Goal: Transaction & Acquisition: Download file/media

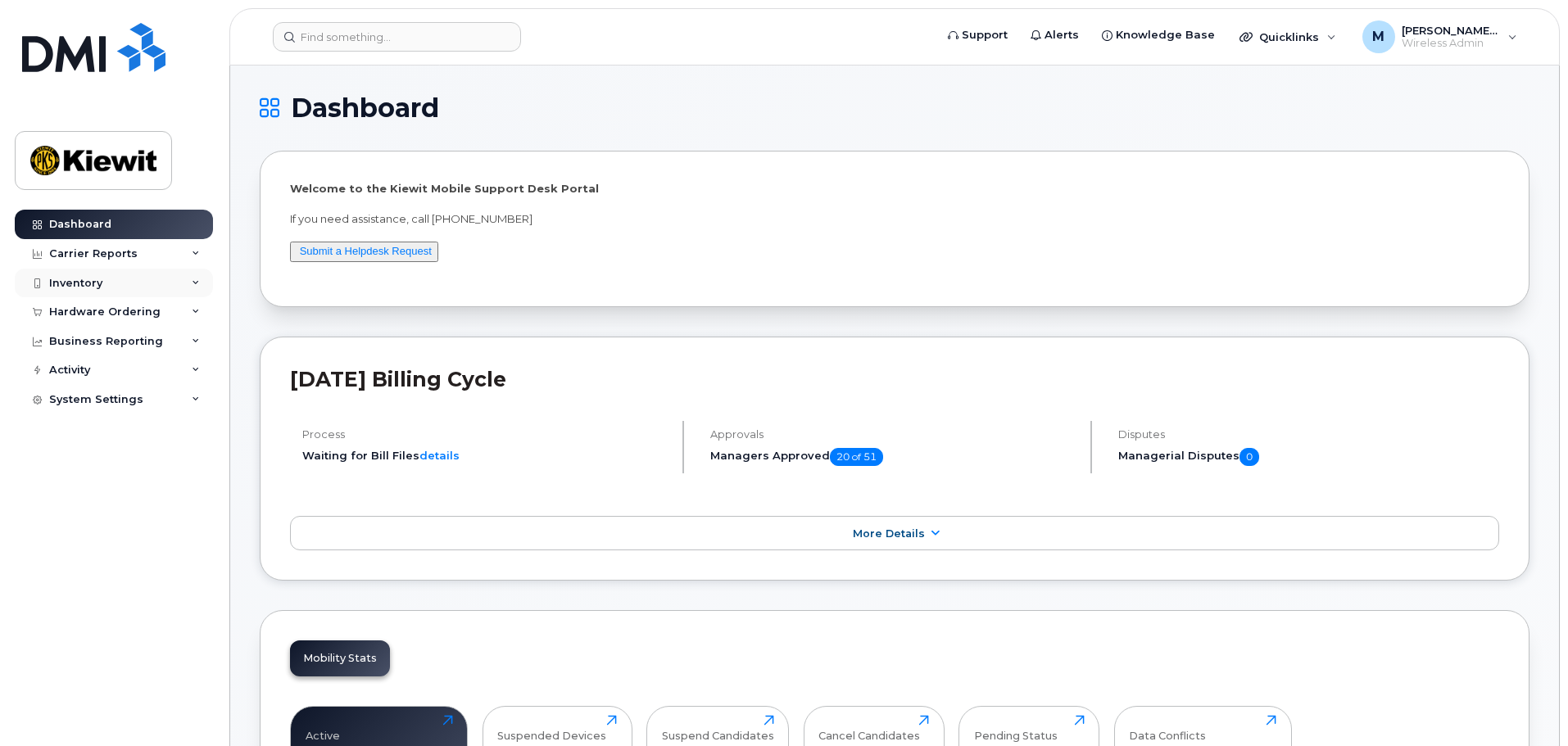
click at [127, 280] on div "Inventory" at bounding box center [114, 282] width 198 height 29
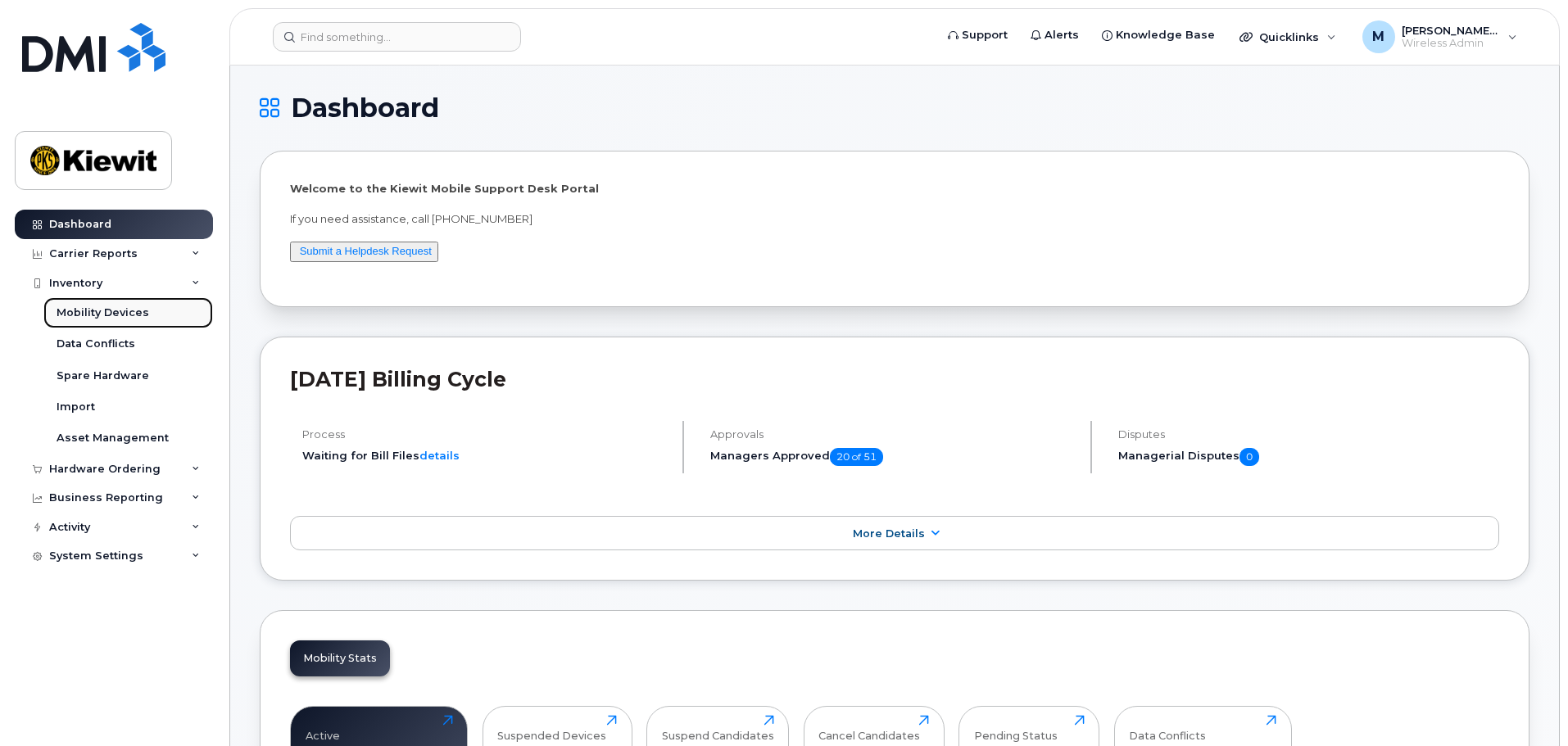
click at [121, 299] on link "Mobility Devices" at bounding box center [128, 312] width 170 height 31
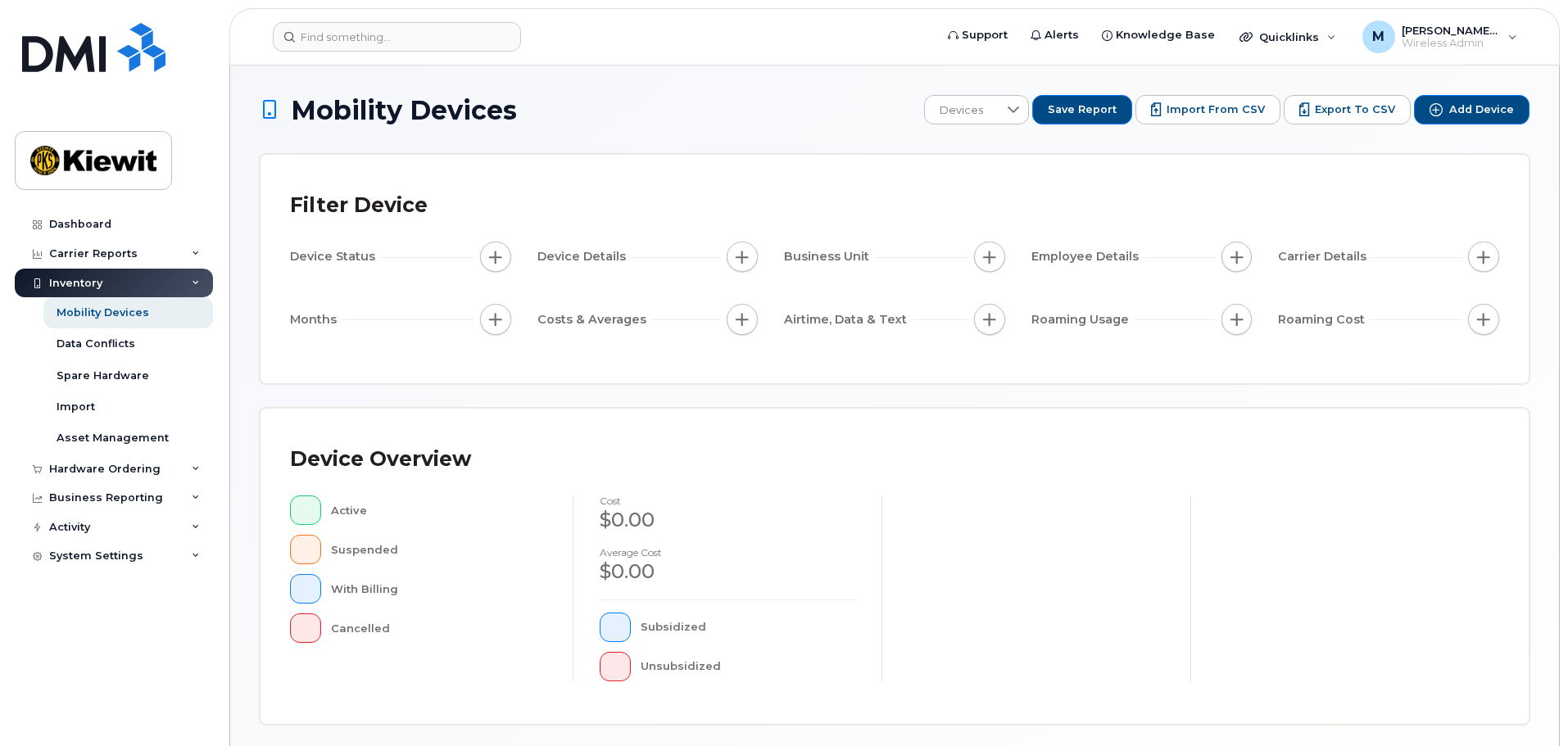
click at [992, 266] on button "button" at bounding box center [989, 256] width 31 height 31
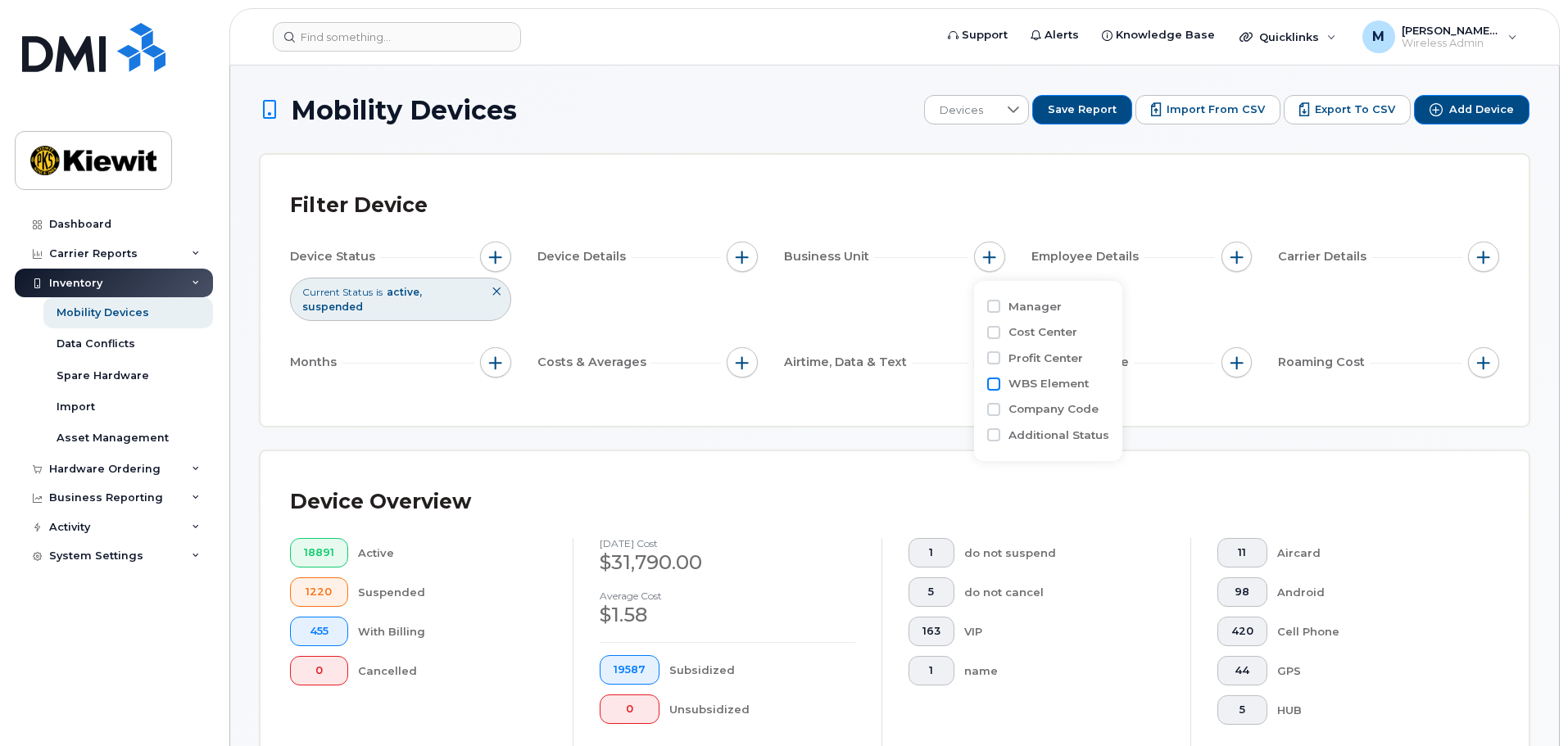
click at [992, 382] on input "WBS Element" at bounding box center [993, 384] width 13 height 13
click at [986, 382] on div "Manager Cost Center Profit Center WBS Element is No results found Company Code …" at bounding box center [1085, 407] width 224 height 253
click at [992, 384] on input "WBS Element" at bounding box center [993, 384] width 13 height 13
checkbox input "false"
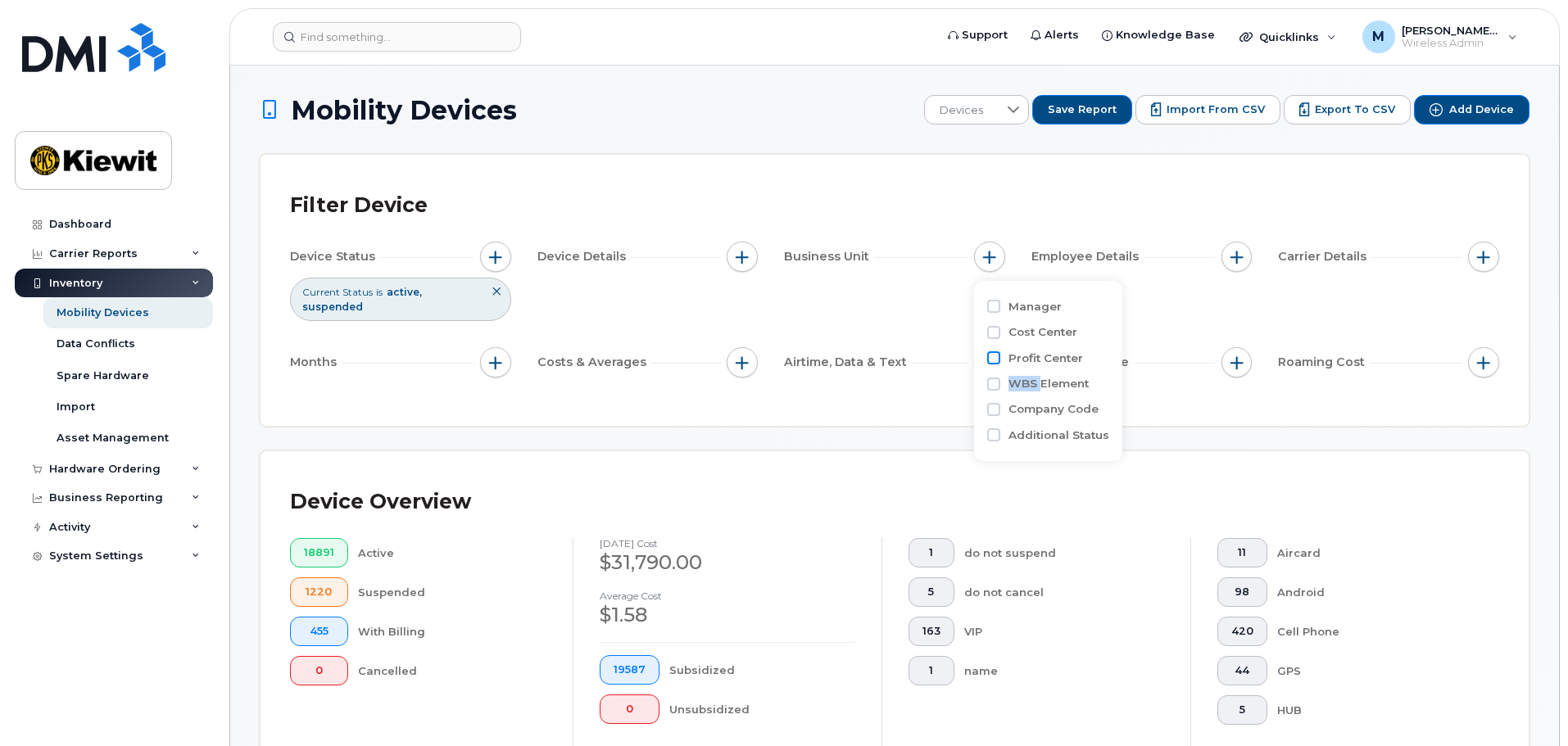
click at [992, 357] on input "Profit Center" at bounding box center [993, 358] width 13 height 13
checkbox input "true"
click at [1088, 420] on input "text" at bounding box center [1098, 428] width 144 height 15
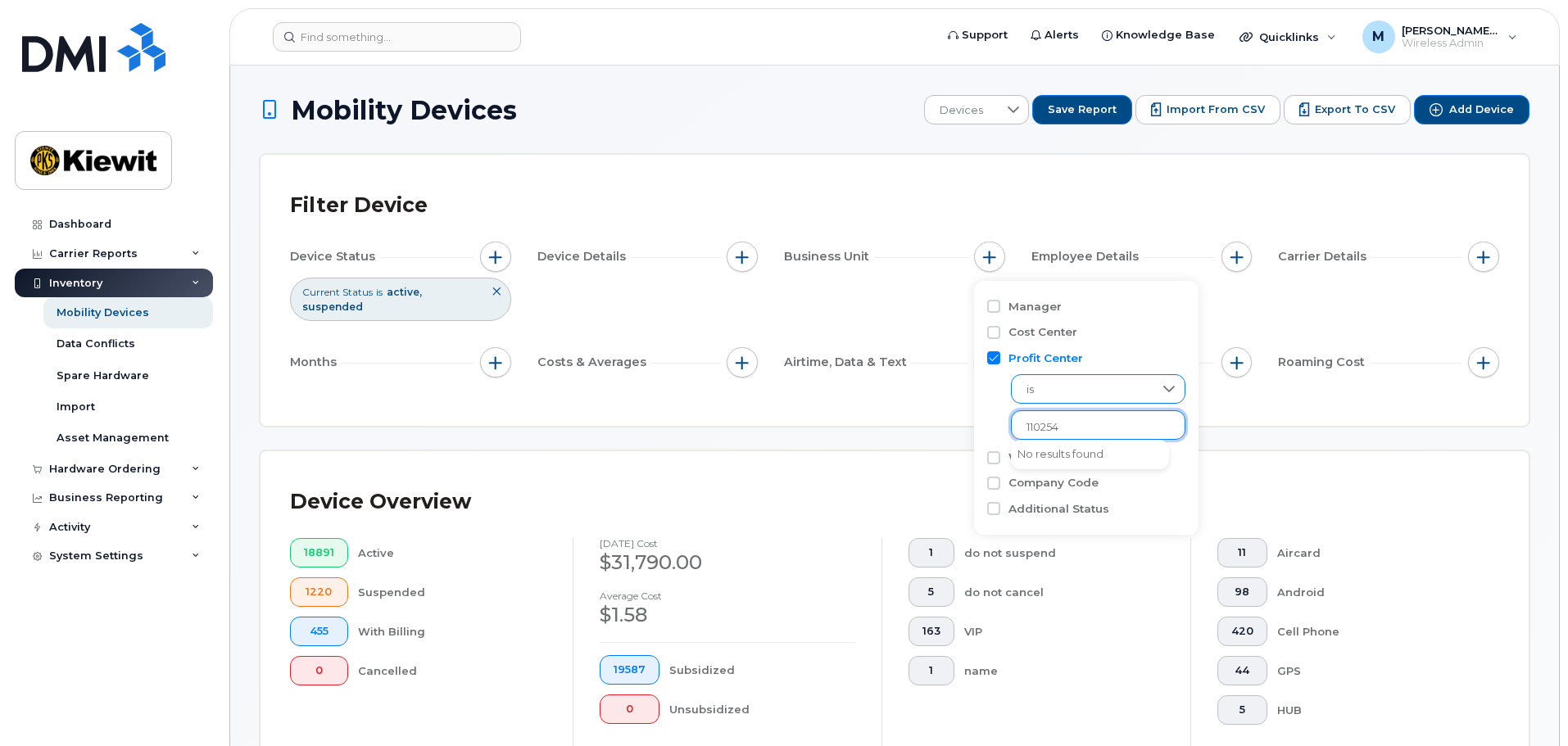
type input "110254"
click at [1167, 383] on div at bounding box center [1169, 389] width 31 height 28
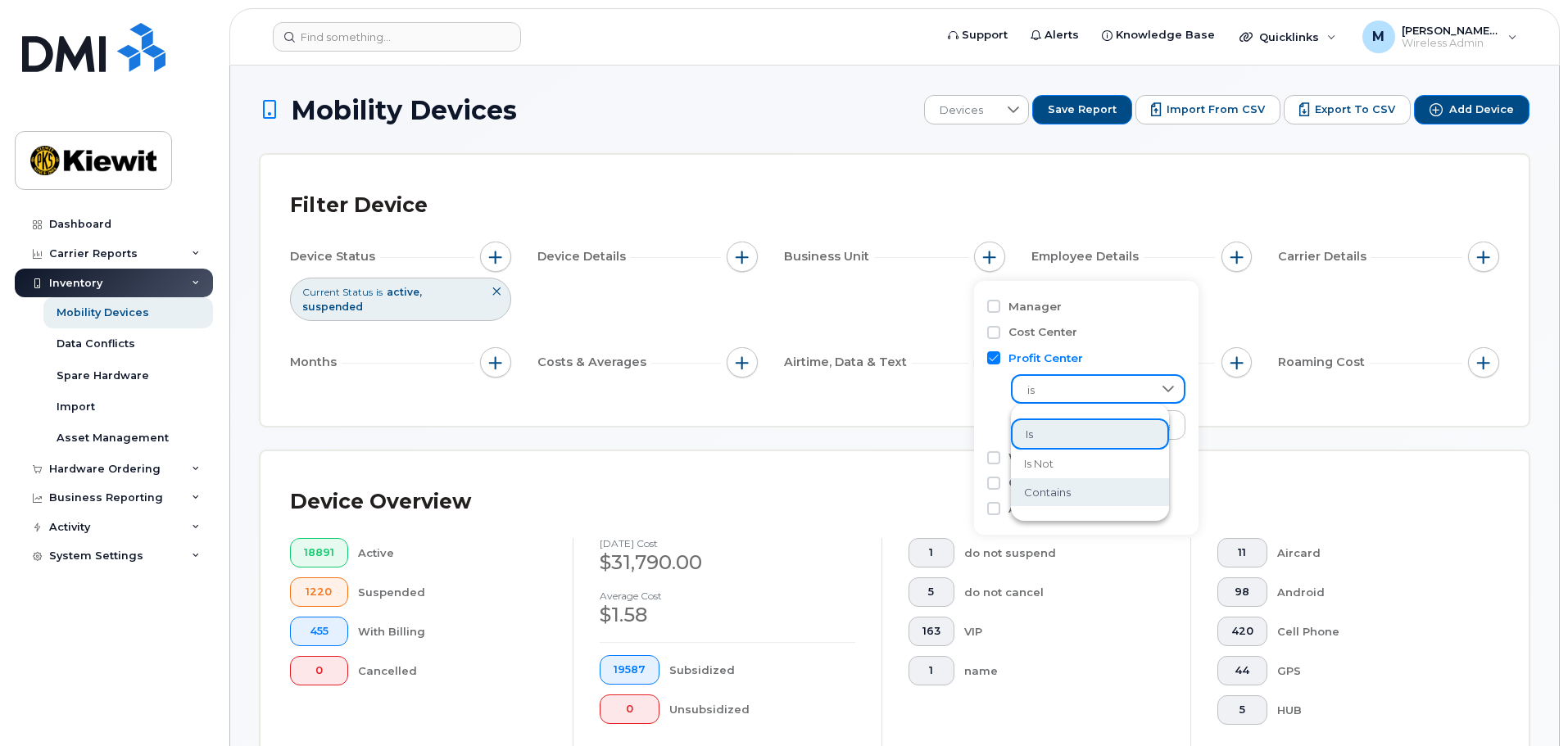
click at [1128, 491] on li "contains" at bounding box center [1090, 493] width 158 height 29
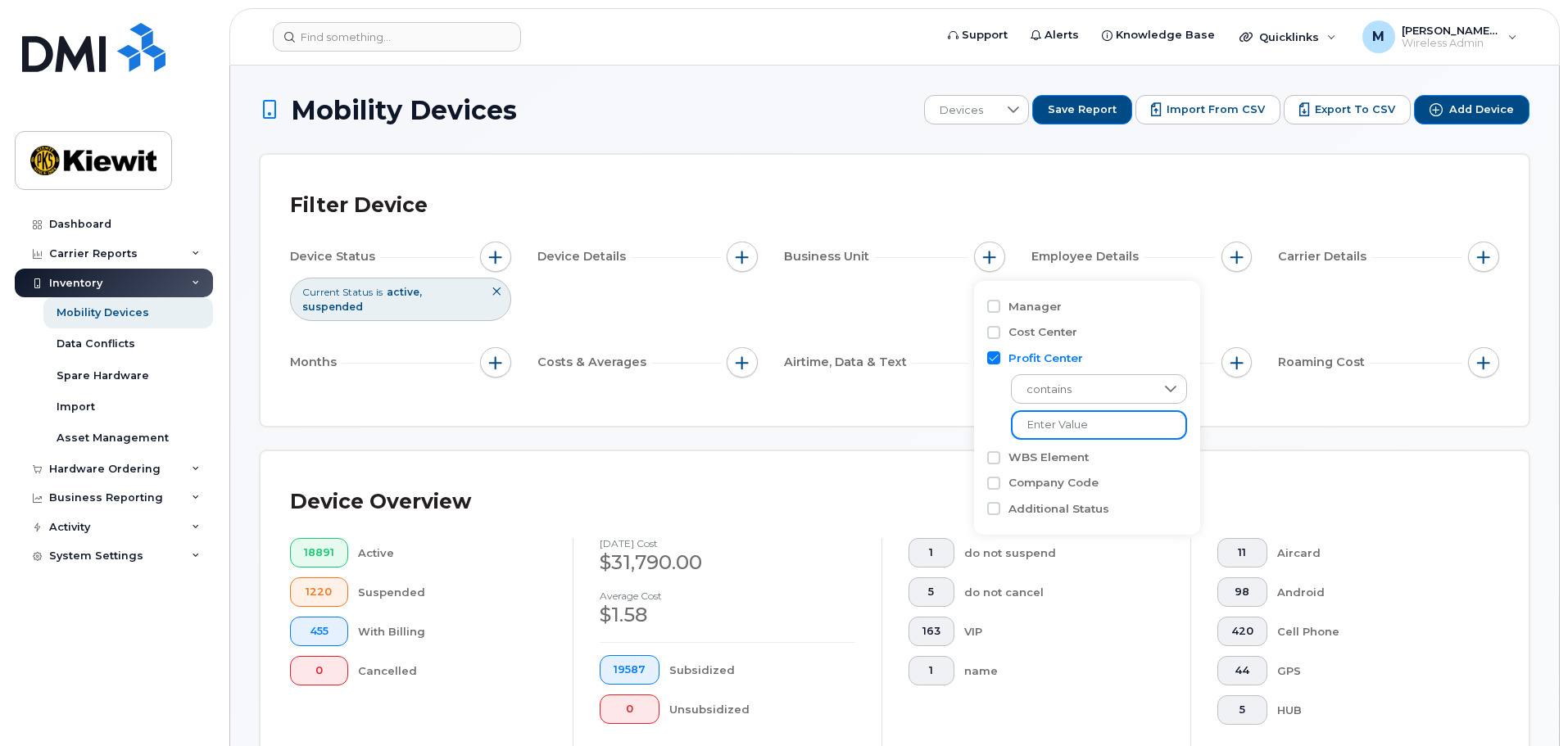
click at [1126, 419] on input "text" at bounding box center [1099, 424] width 177 height 29
type input "110254"
click at [1253, 410] on div "Filter Device Device Status Current Status is active suspended Device Details B…" at bounding box center [894, 290] width 1268 height 271
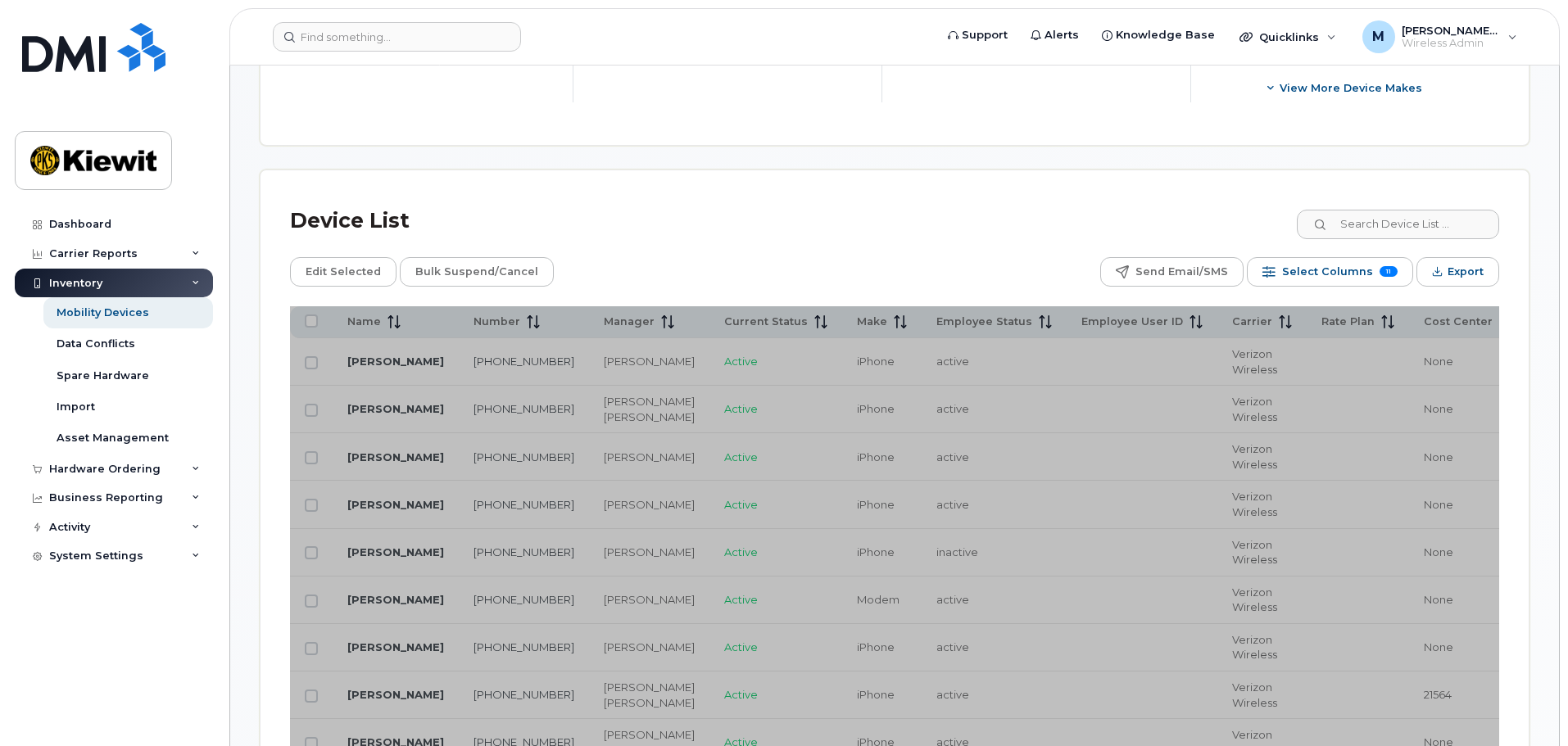
scroll to position [901, 0]
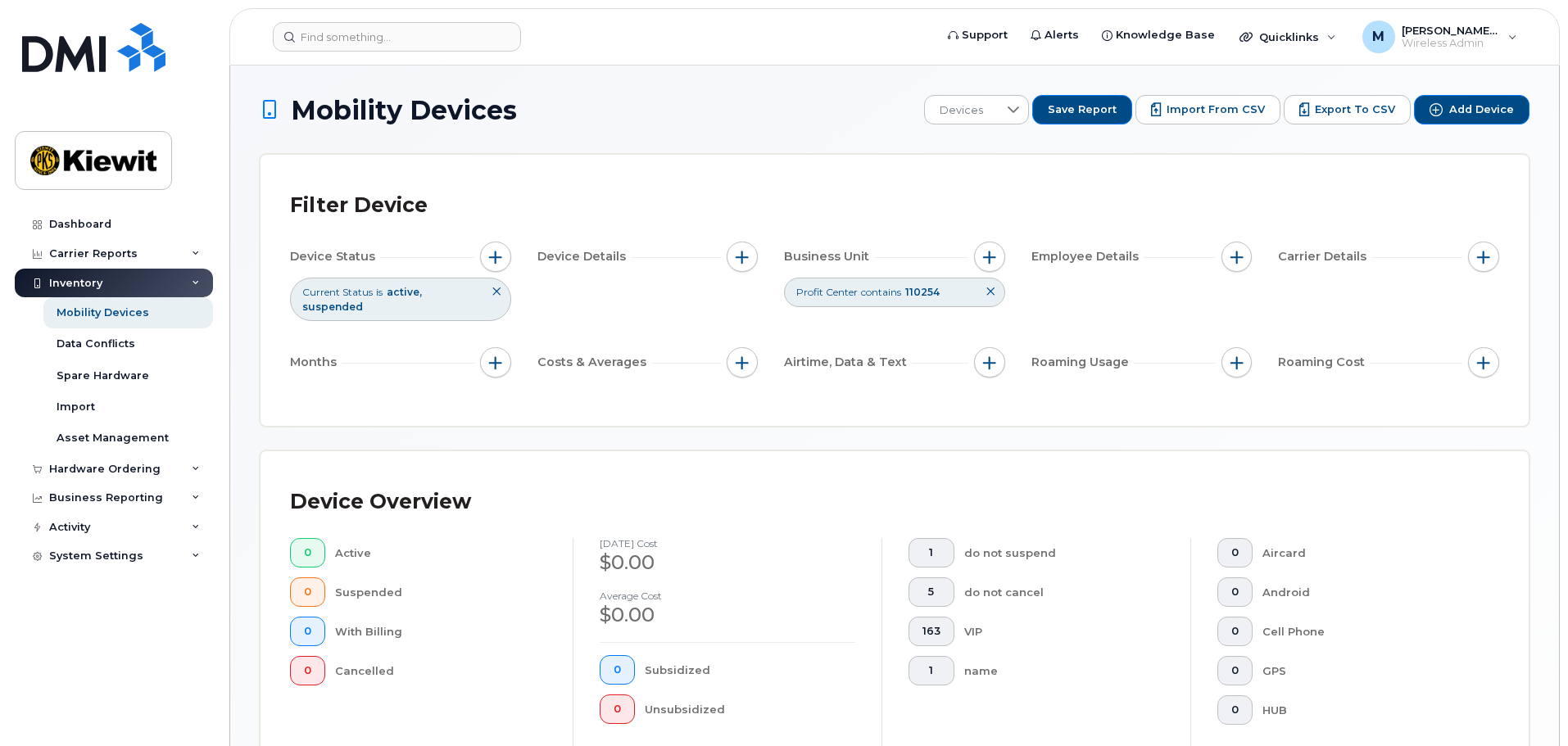
click at [991, 292] on icon at bounding box center [991, 291] width 9 height 9
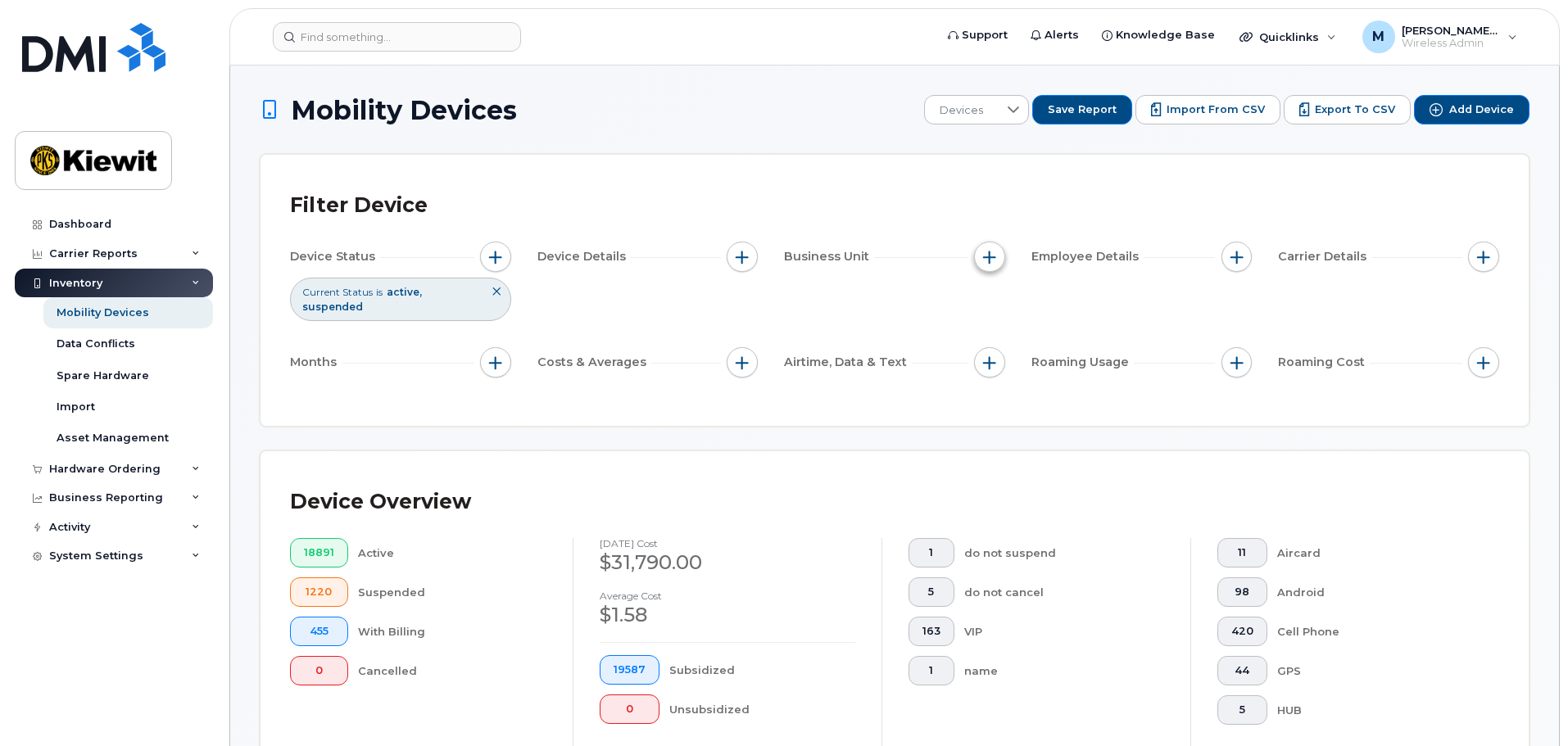
click at [980, 256] on button "button" at bounding box center [989, 256] width 31 height 31
click at [997, 380] on input "WBS Element" at bounding box center [993, 384] width 13 height 13
checkbox input "true"
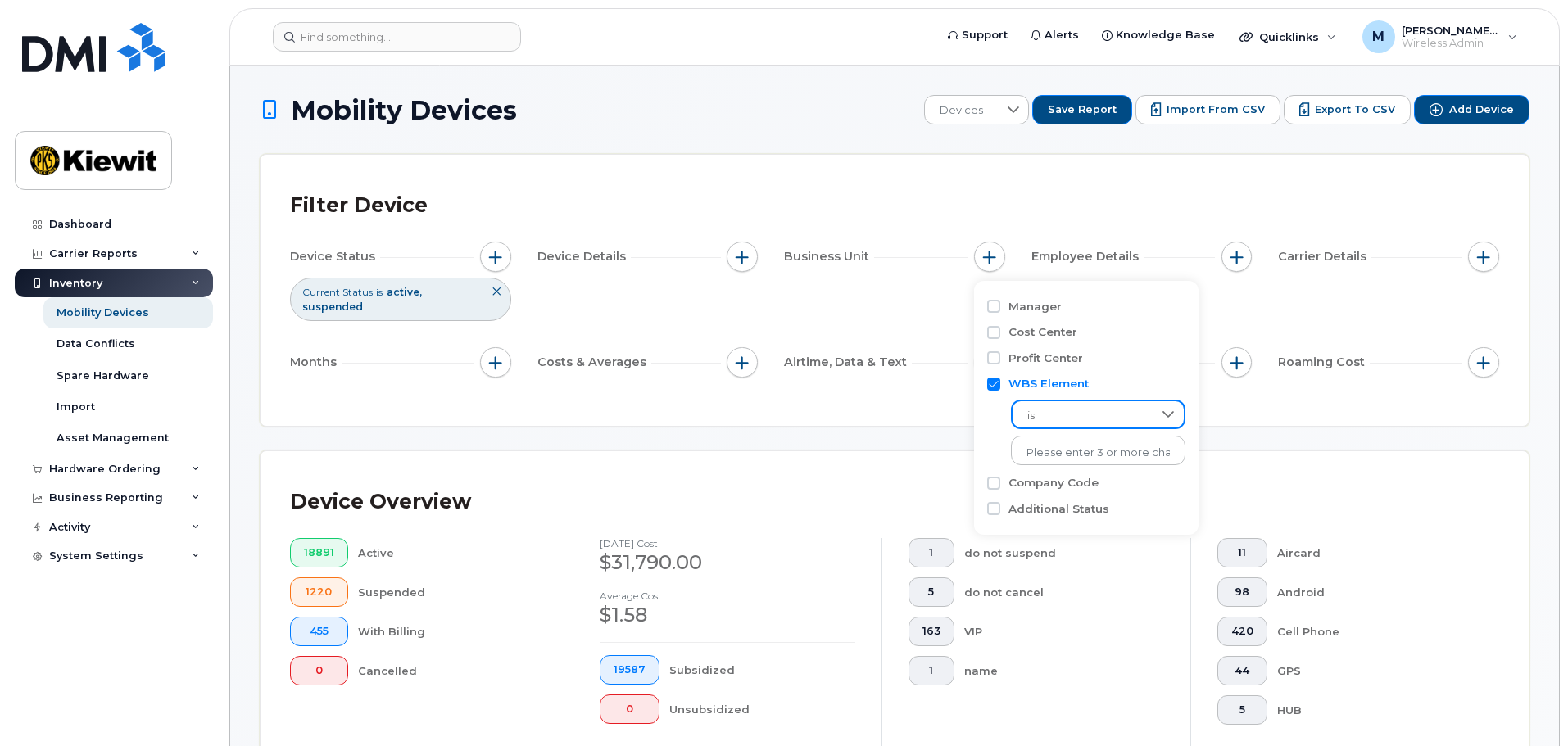
click at [1070, 424] on span "is" at bounding box center [1082, 416] width 140 height 29
click at [1076, 510] on li "contains" at bounding box center [1090, 518] width 158 height 29
click at [1081, 448] on input "text" at bounding box center [1099, 449] width 177 height 29
type input "110254"
click at [1252, 451] on div "Device Overview 18891 Active 1220 Suspended 455 With Billing 0 Cancelled [DATE]…" at bounding box center [894, 637] width 1268 height 372
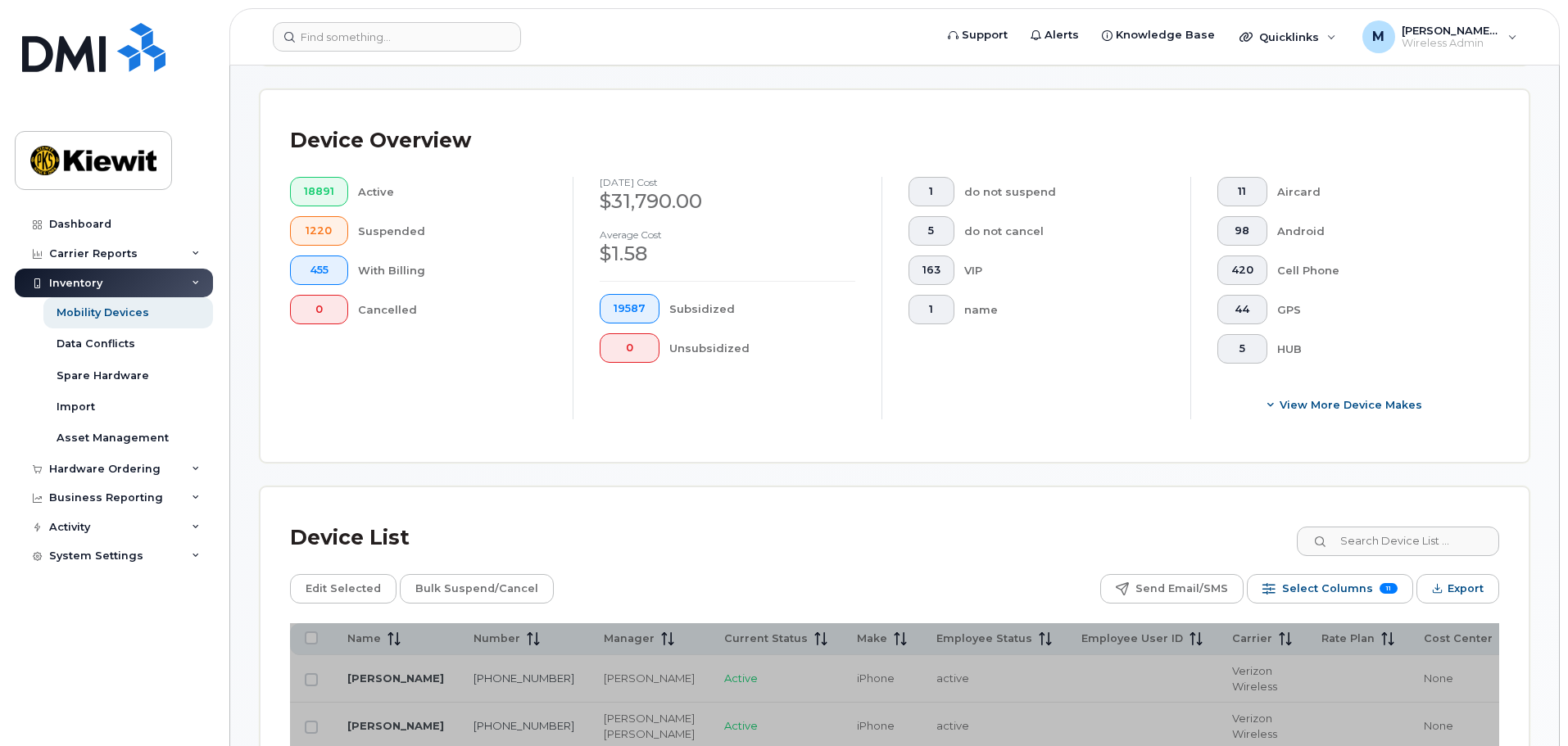
scroll to position [737, 0]
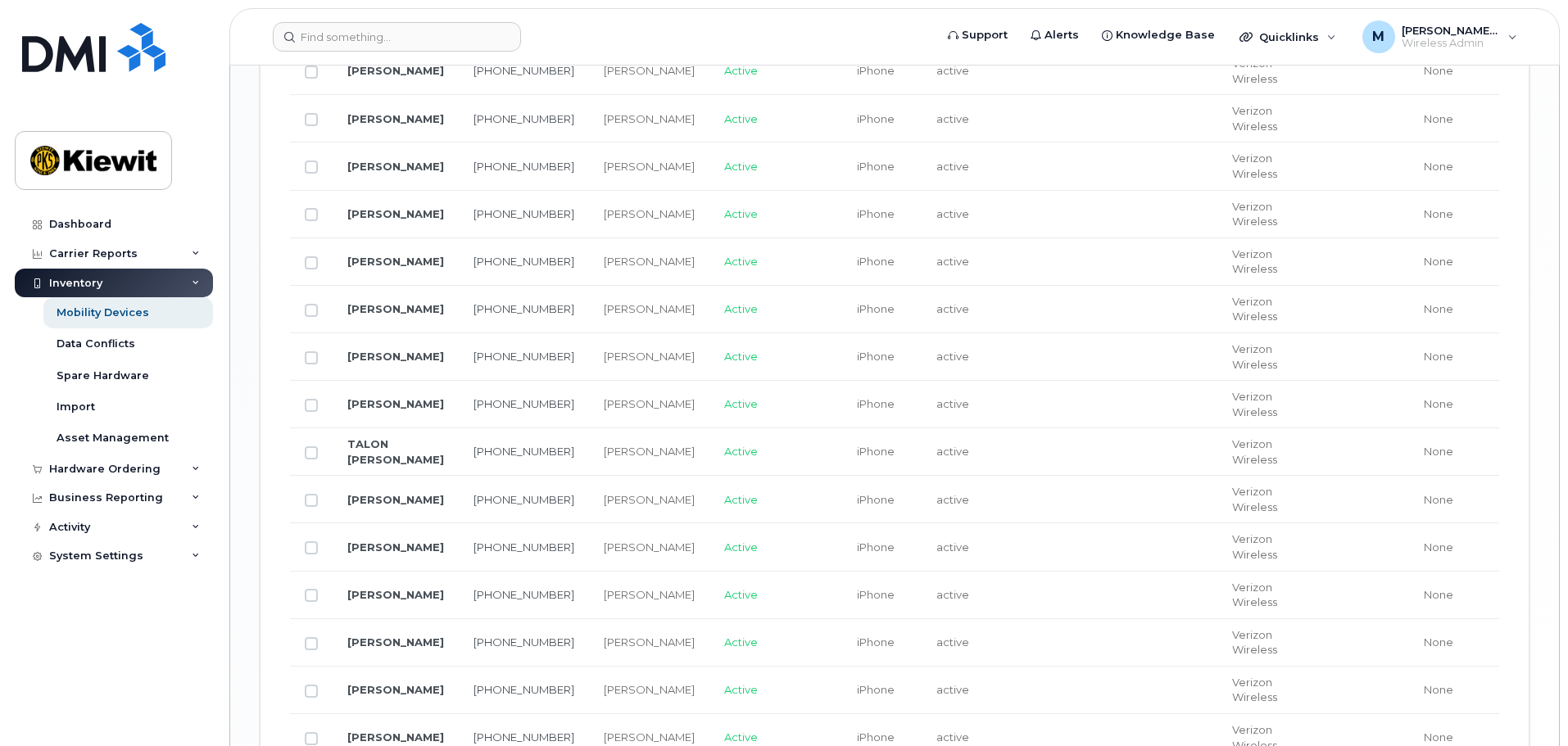
scroll to position [1935, 0]
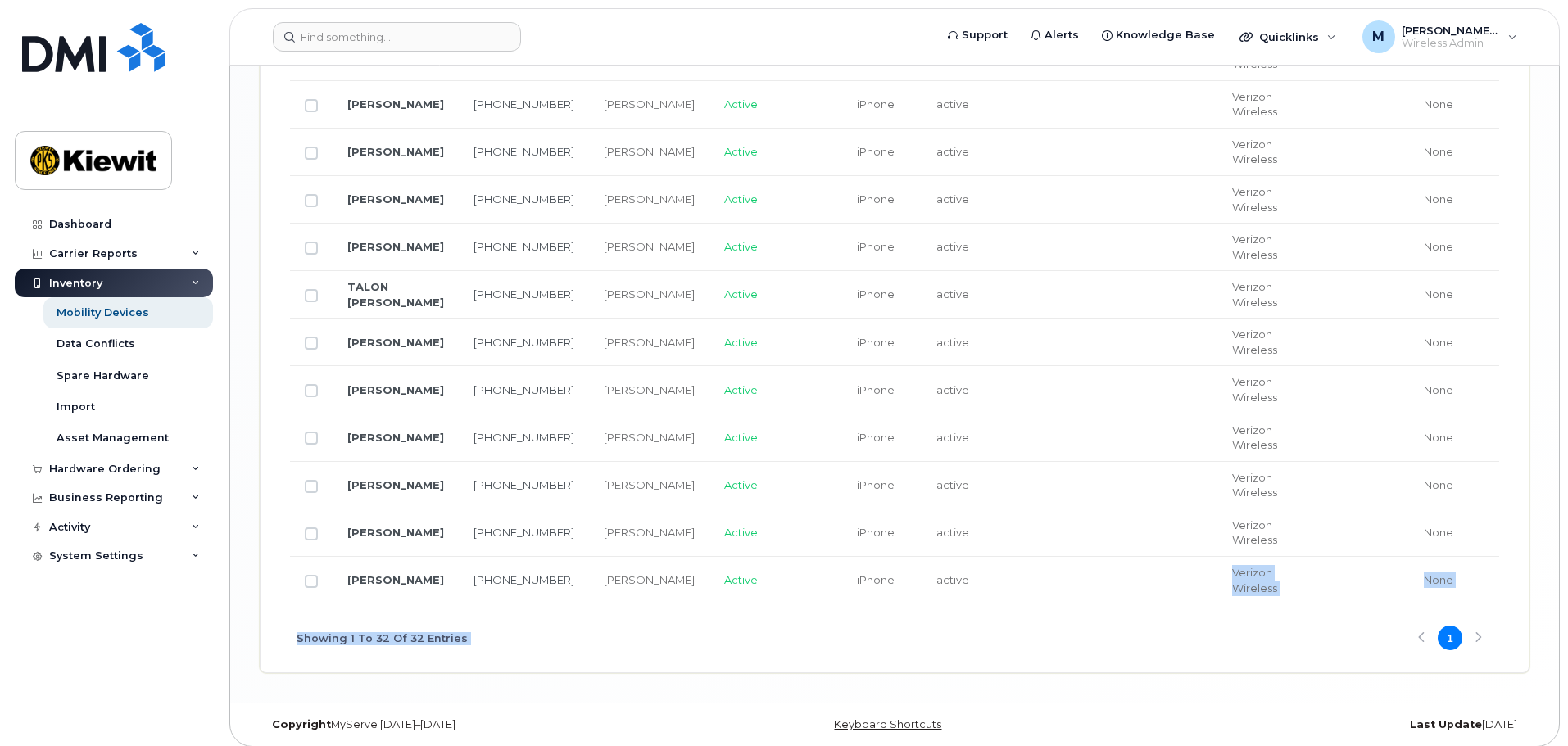
drag, startPoint x: 1056, startPoint y: 588, endPoint x: 1206, endPoint y: 615, distance: 152.4
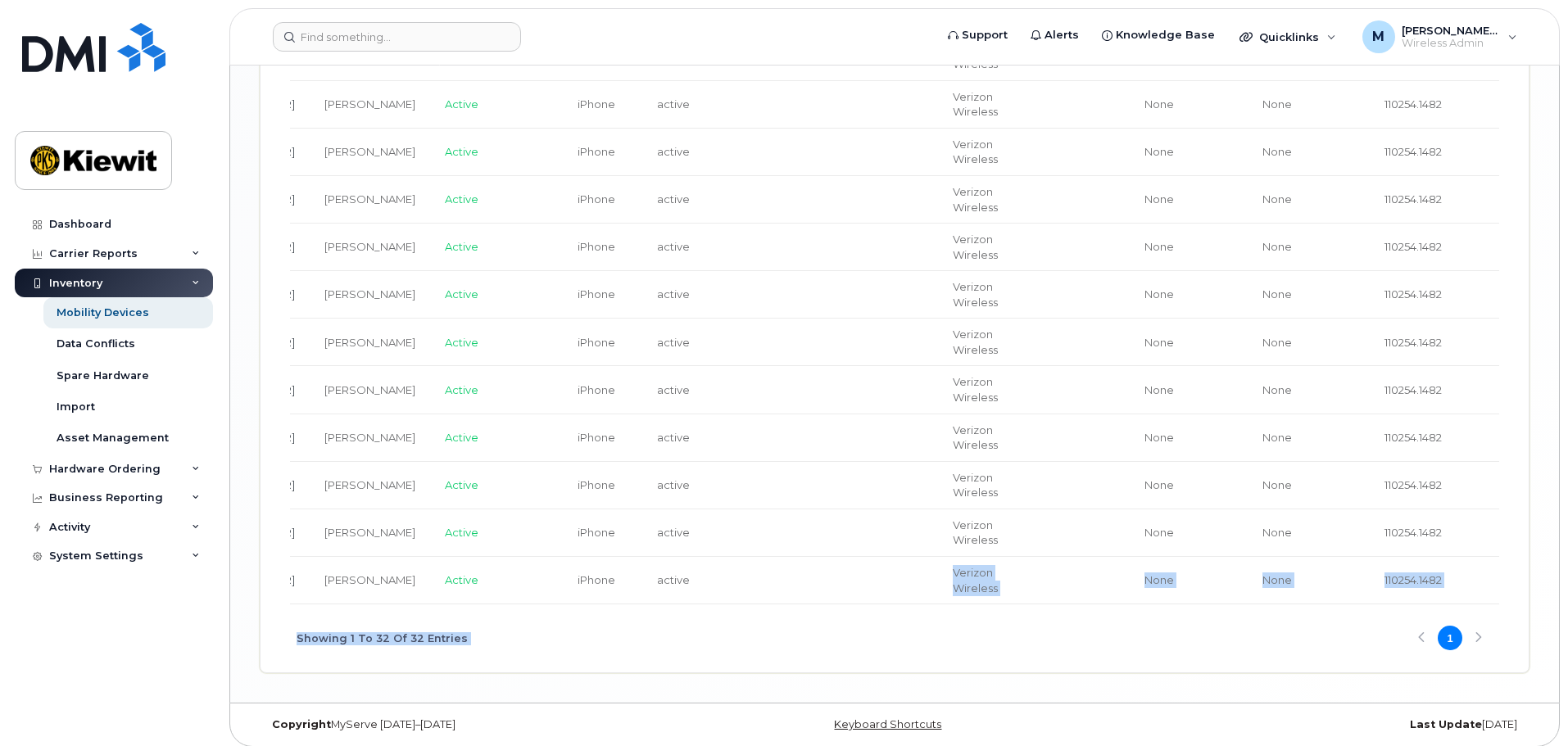
scroll to position [0, 0]
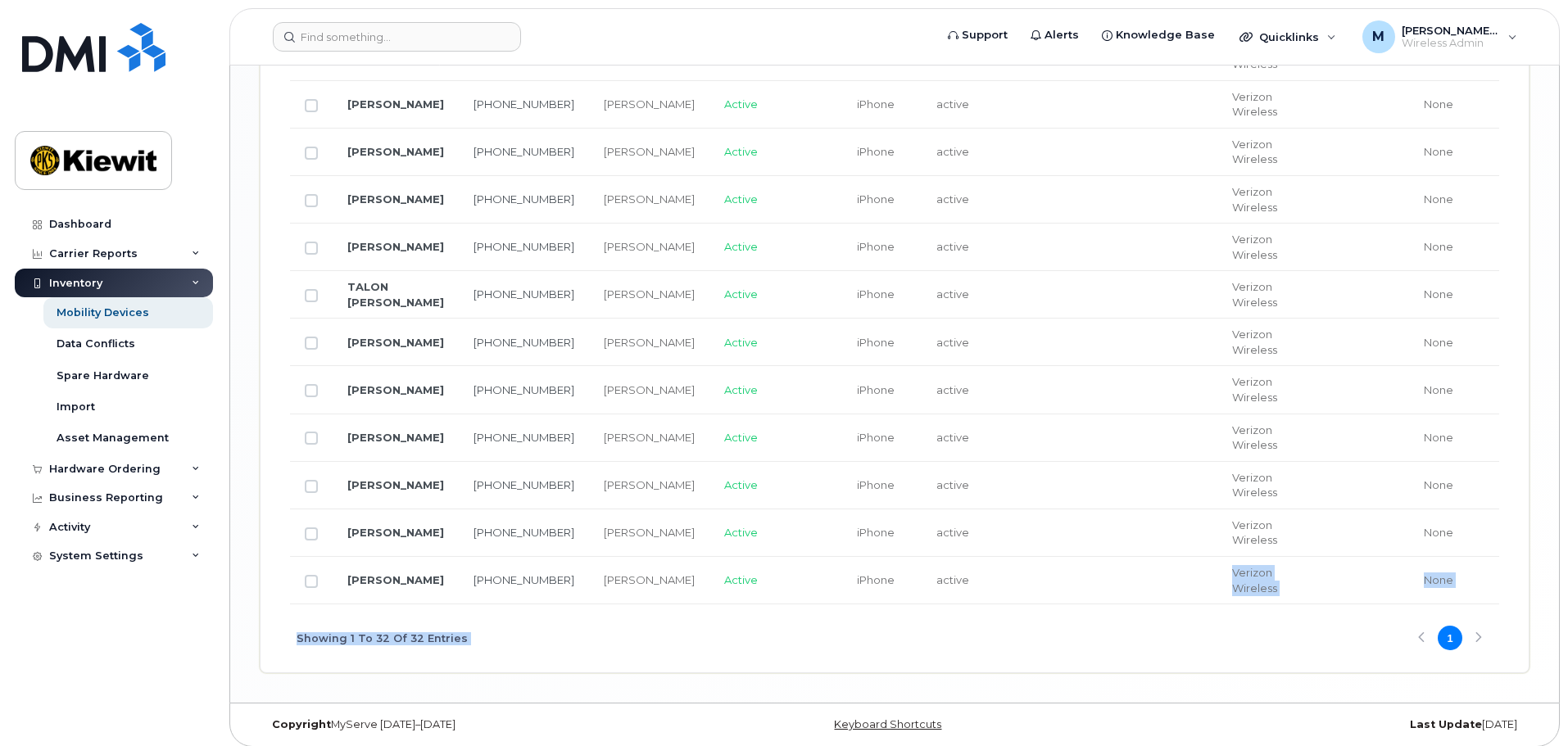
drag, startPoint x: 766, startPoint y: 600, endPoint x: 799, endPoint y: 549, distance: 60.7
click at [764, 604] on div "Showing 1 To 32 Of 32 Entries 1" at bounding box center [895, 638] width 1209 height 68
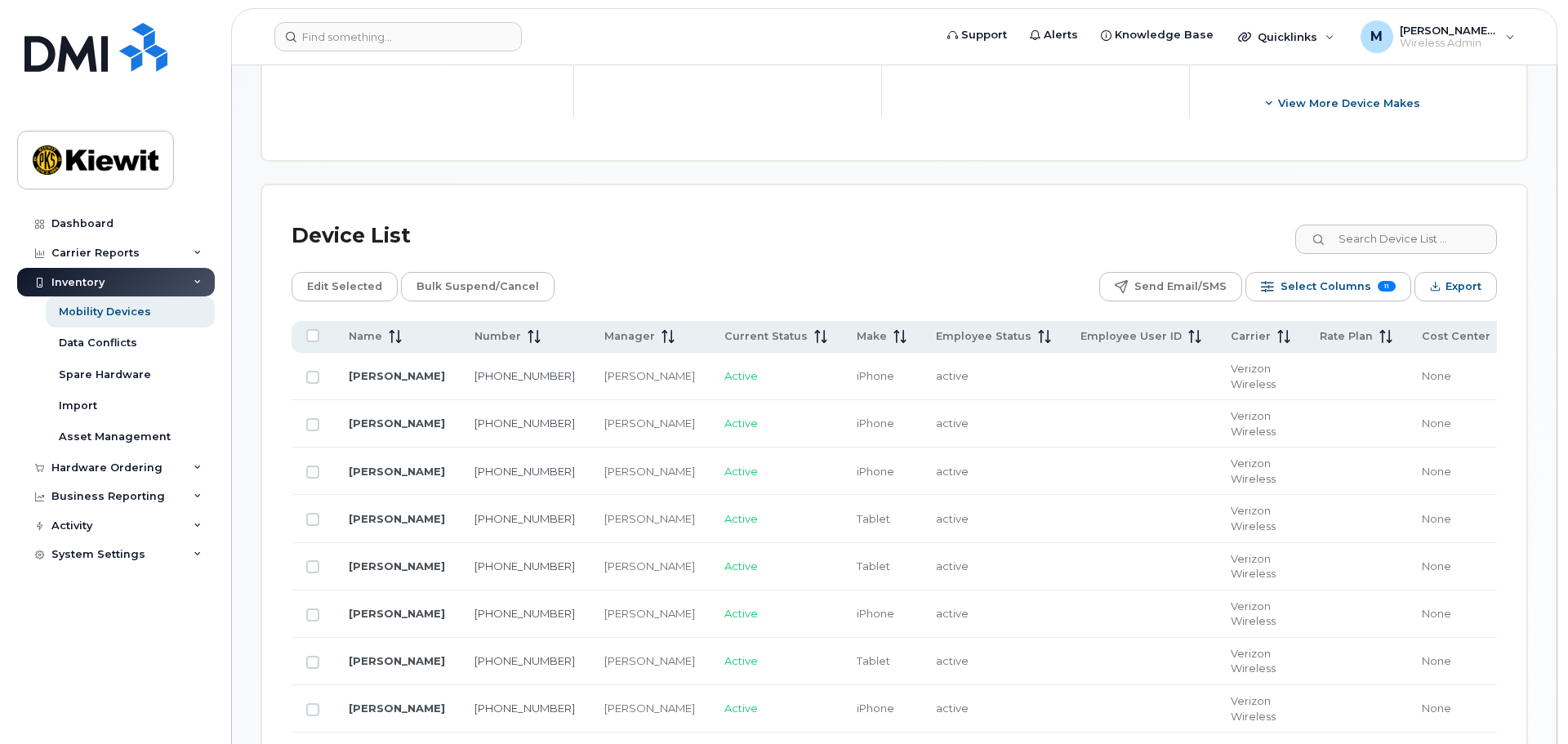
scroll to position [653, 0]
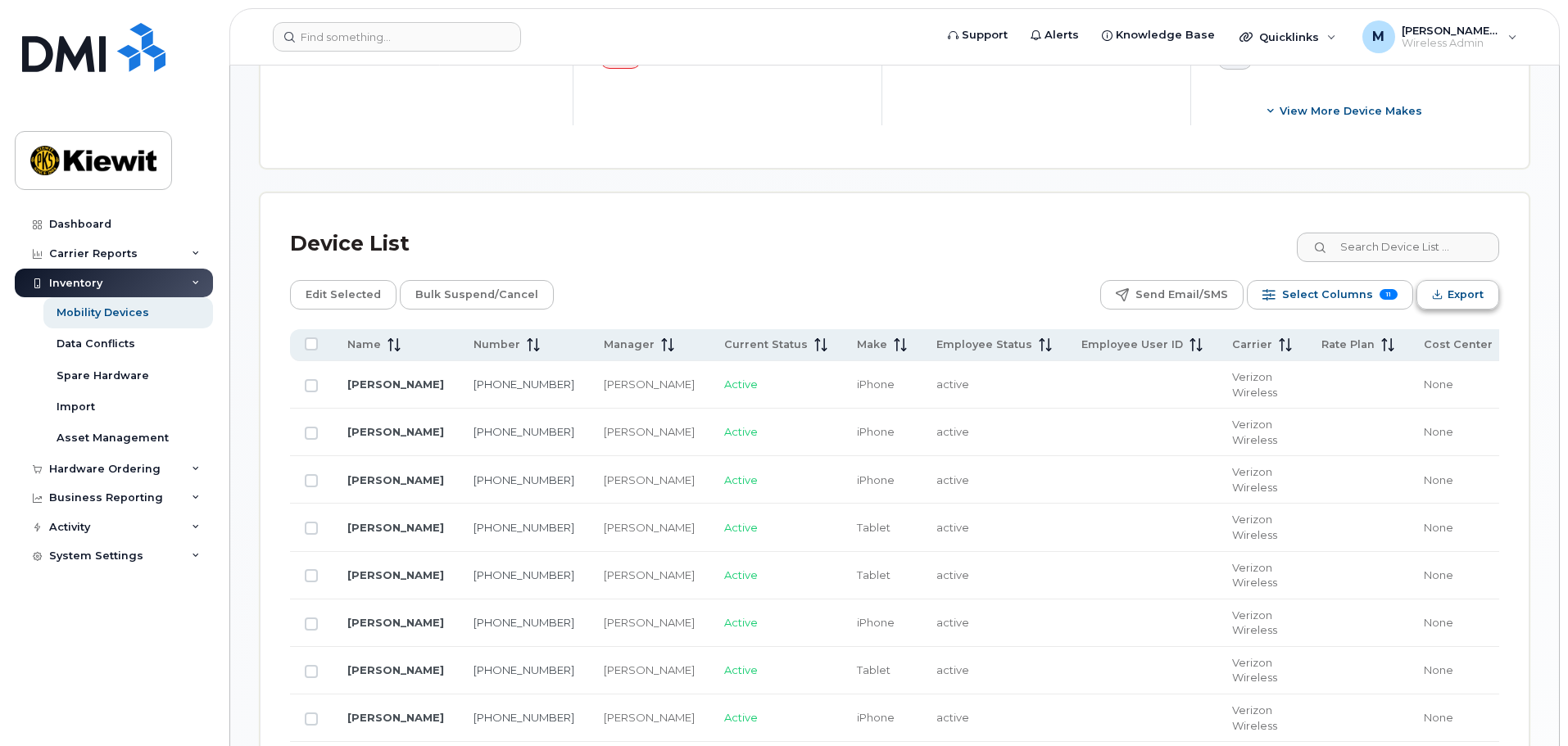
click at [1442, 296] on icon "Export" at bounding box center [1437, 297] width 9 height 3
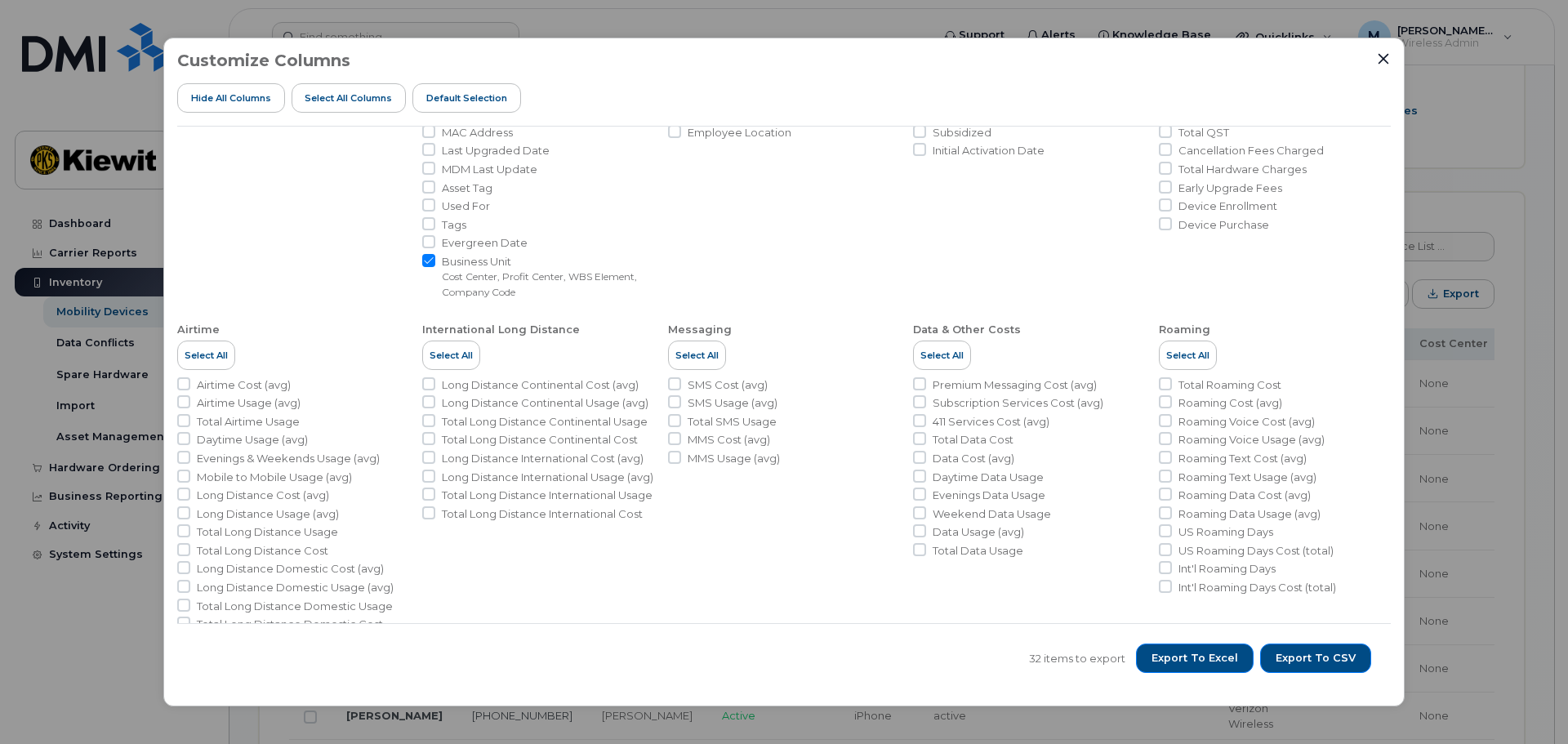
scroll to position [245, 0]
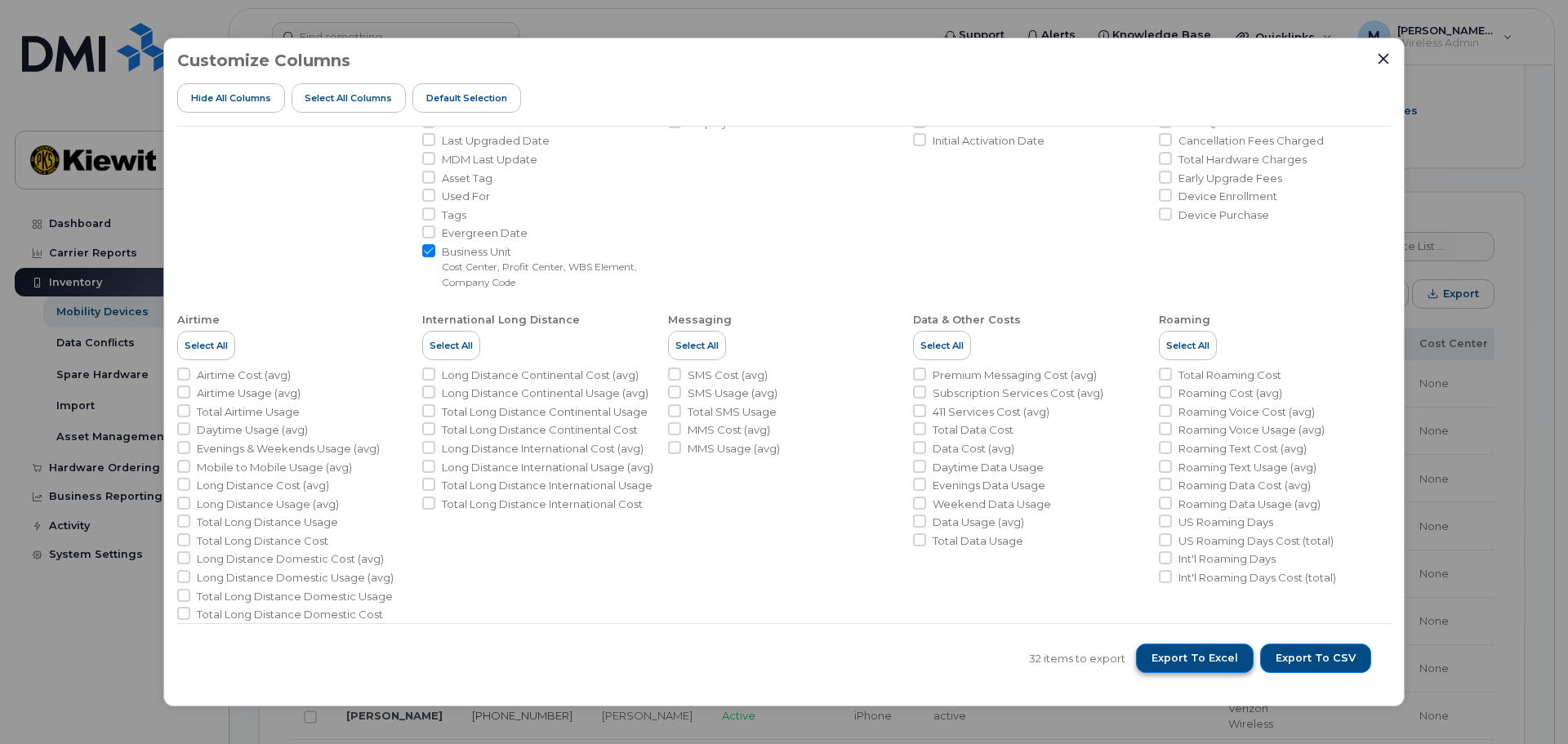
click at [1220, 663] on span "Export to Excel" at bounding box center [1194, 658] width 86 height 15
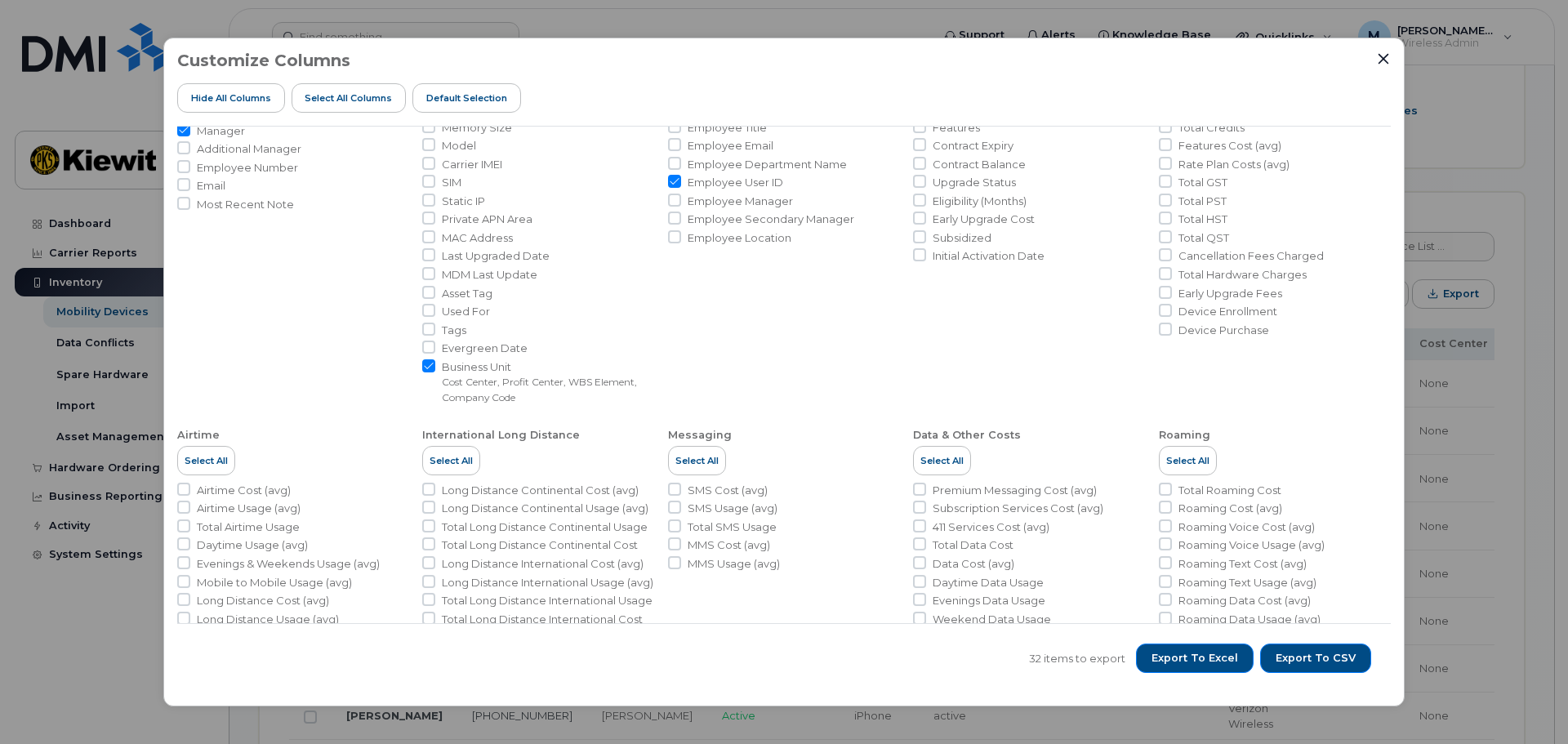
scroll to position [0, 0]
